Goal: Communication & Community: Participate in discussion

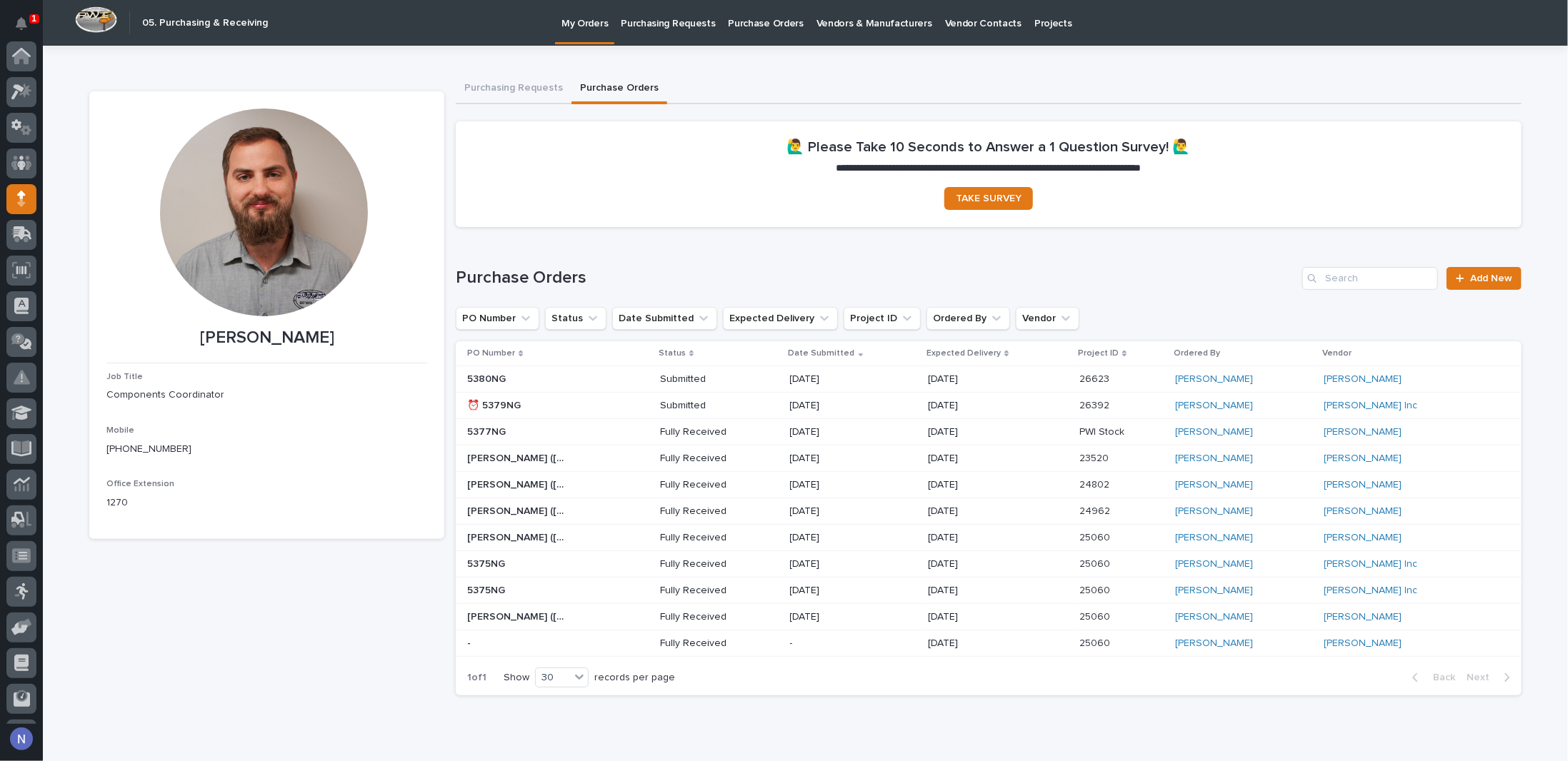
scroll to position [103, 0]
click at [21, 27] on icon "Notifications" at bounding box center [21, 24] width 11 height 13
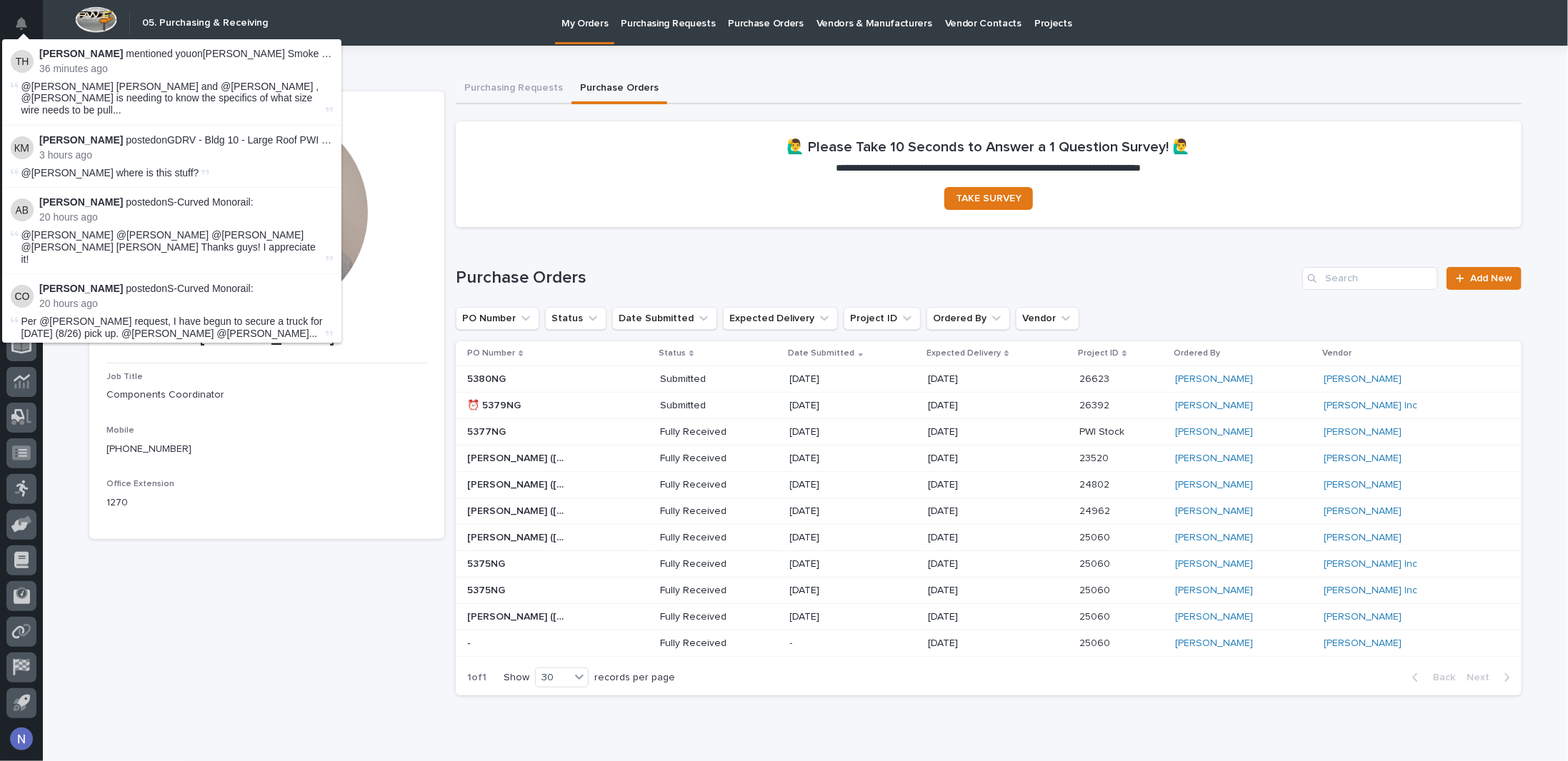
drag, startPoint x: 212, startPoint y: 87, endPoint x: 245, endPoint y: 90, distance: 33.1
click at [214, 87] on span "@[PERSON_NAME] [PERSON_NAME] and @[PERSON_NAME] , @[PERSON_NAME] is needing to …" at bounding box center [172, 98] width 301 height 36
drag, startPoint x: 255, startPoint y: 92, endPoint x: 262, endPoint y: 99, distance: 9.9
click at [258, 92] on span "@[PERSON_NAME] [PERSON_NAME] and @[PERSON_NAME] , @[PERSON_NAME] is needing to …" at bounding box center [172, 98] width 301 height 36
click at [262, 100] on span "@[PERSON_NAME] [PERSON_NAME] and @[PERSON_NAME] , @[PERSON_NAME] is needing to …" at bounding box center [172, 98] width 301 height 36
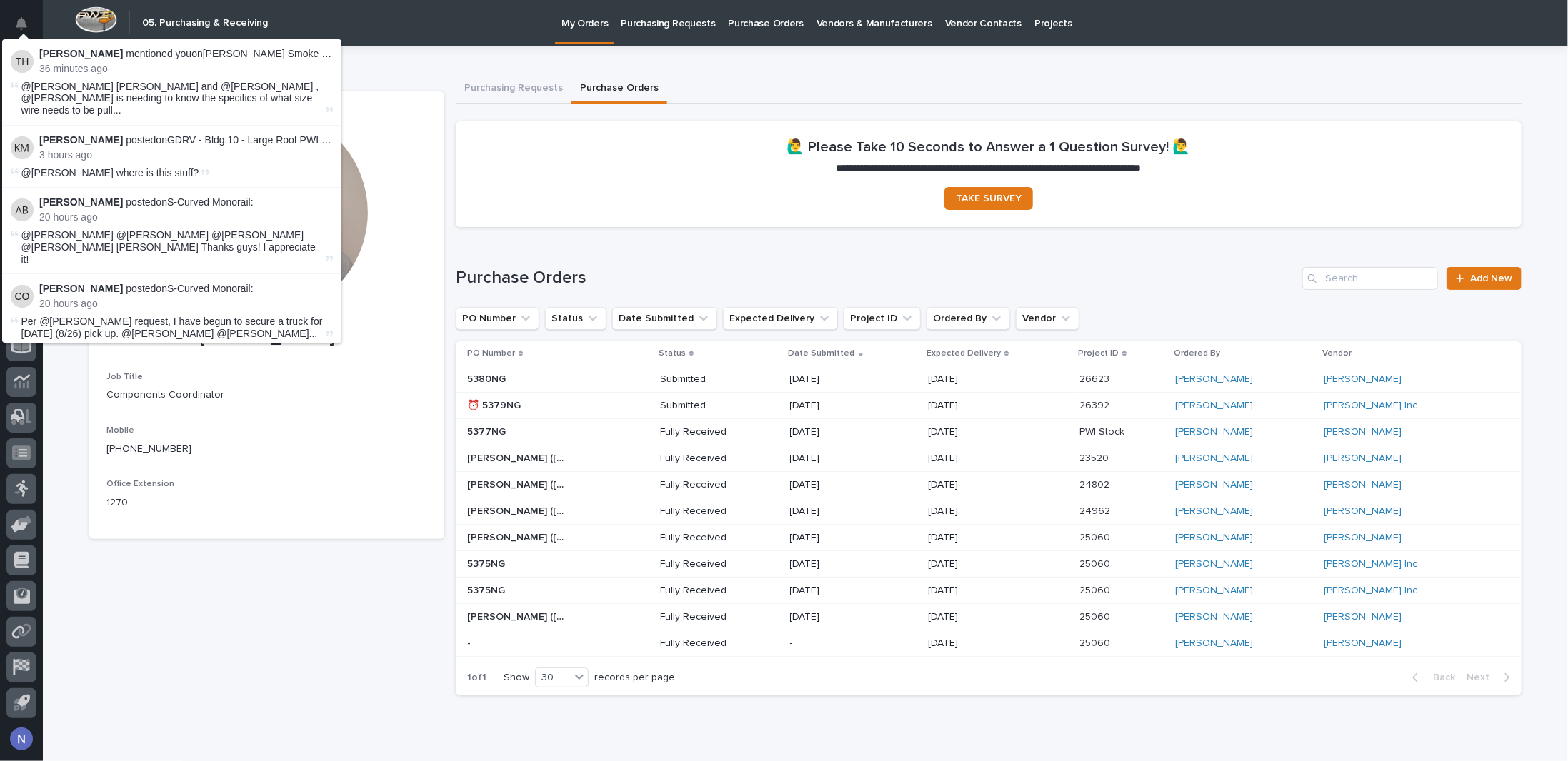
click at [275, 102] on span "@[PERSON_NAME] [PERSON_NAME] and @[PERSON_NAME] , @[PERSON_NAME] is needing to …" at bounding box center [172, 98] width 301 height 36
drag, startPoint x: 293, startPoint y: 99, endPoint x: 312, endPoint y: 92, distance: 20.2
click at [296, 98] on span "@[PERSON_NAME] [PERSON_NAME] and @[PERSON_NAME] , @[PERSON_NAME] is needing to …" at bounding box center [172, 98] width 301 height 36
click at [312, 92] on div "@[PERSON_NAME] [PERSON_NAME] and @[PERSON_NAME] , @[PERSON_NAME] is needing to …" at bounding box center [172, 98] width 322 height 36
click at [297, 55] on p "[PERSON_NAME] mentioned you on [PERSON_NAME] Smoke - Garage Series Crane - 20' …" at bounding box center [186, 54] width 293 height 12
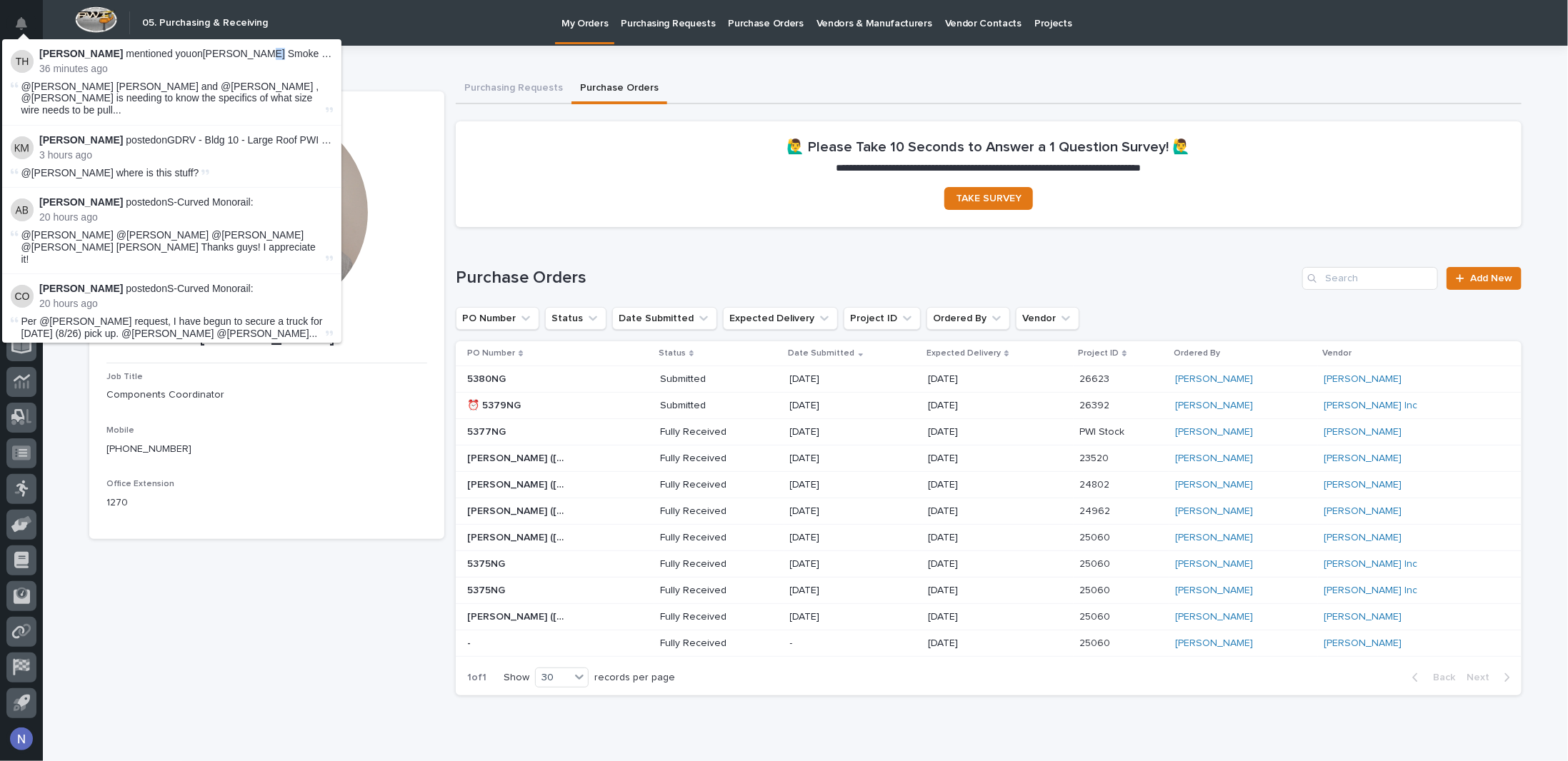
drag, startPoint x: 270, startPoint y: 55, endPoint x: 241, endPoint y: 55, distance: 29.0
click at [259, 55] on p "[PERSON_NAME] mentioned you on [PERSON_NAME] Smoke - Garage Series Crane - 20' …" at bounding box center [186, 54] width 293 height 12
click at [237, 55] on p "[PERSON_NAME] mentioned you on [PERSON_NAME] Smoke - Garage Series Crane - 20' …" at bounding box center [186, 54] width 293 height 12
click at [224, 55] on p "[PERSON_NAME] mentioned you on [PERSON_NAME] Smoke - Garage Series Crane - 20' …" at bounding box center [186, 54] width 293 height 12
click at [210, 55] on p "[PERSON_NAME] mentioned you on [PERSON_NAME] Smoke - Garage Series Crane - 20' …" at bounding box center [186, 54] width 293 height 12
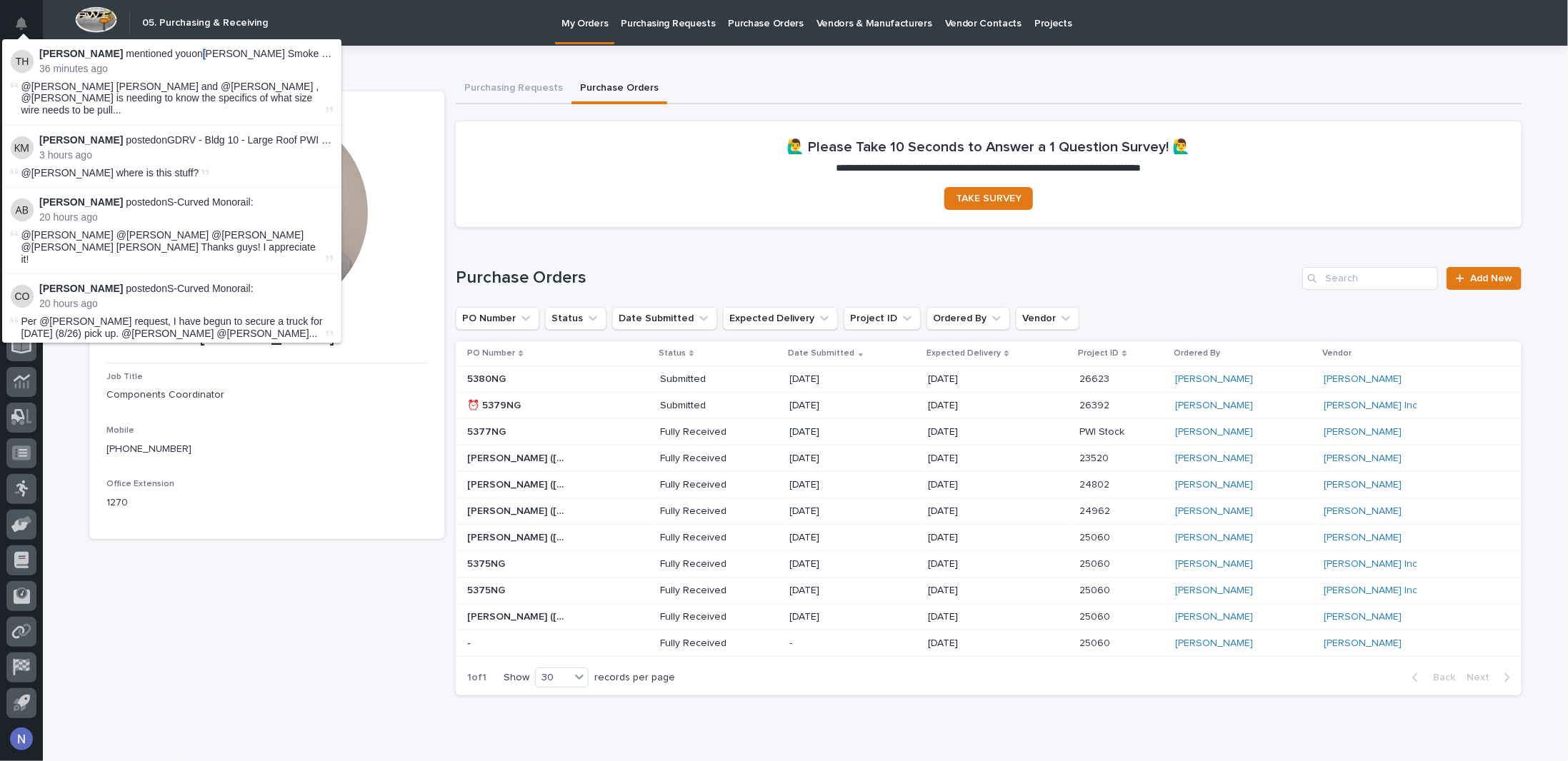
click at [201, 55] on p "[PERSON_NAME] mentioned you on [PERSON_NAME] Smoke - Garage Series Crane - 20' …" at bounding box center [186, 54] width 293 height 12
click at [186, 55] on p "[PERSON_NAME] mentioned you on [PERSON_NAME] Smoke - Garage Series Crane - 20' …" at bounding box center [186, 54] width 293 height 12
